Goal: Book appointment/travel/reservation

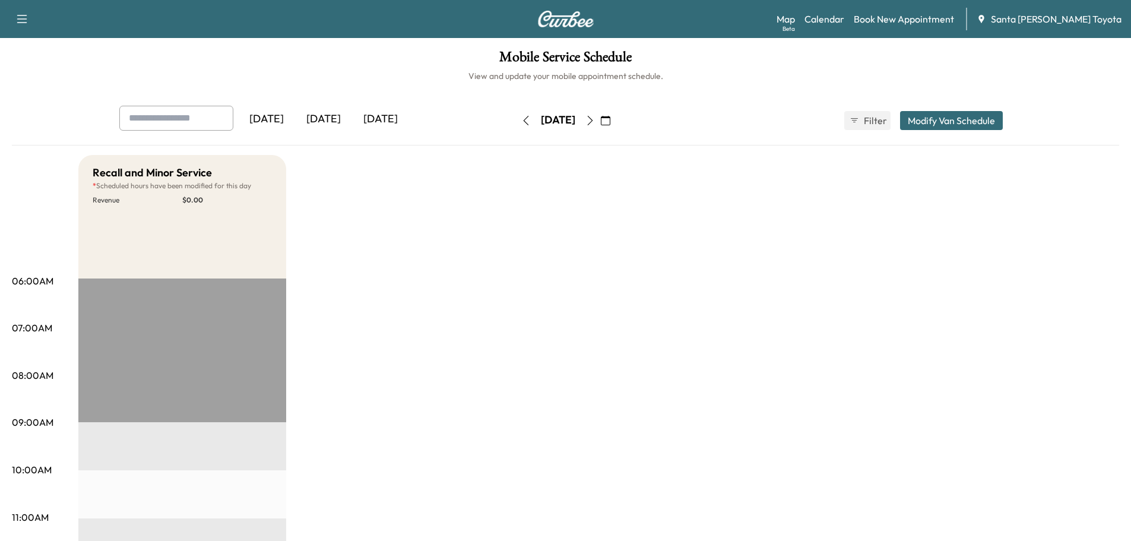
scroll to position [63, 0]
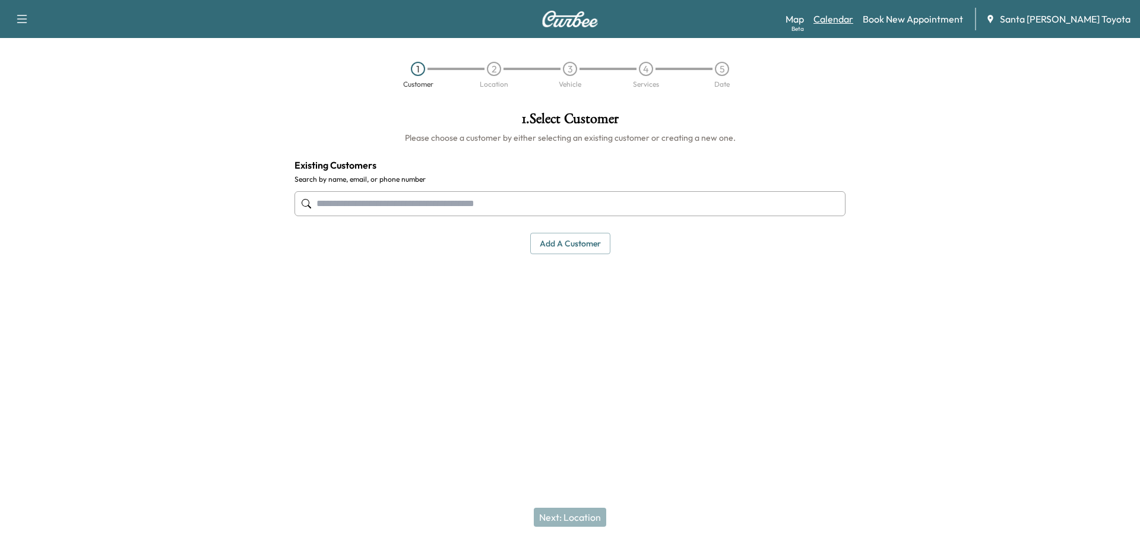
click at [853, 20] on link "Calendar" at bounding box center [834, 19] width 40 height 14
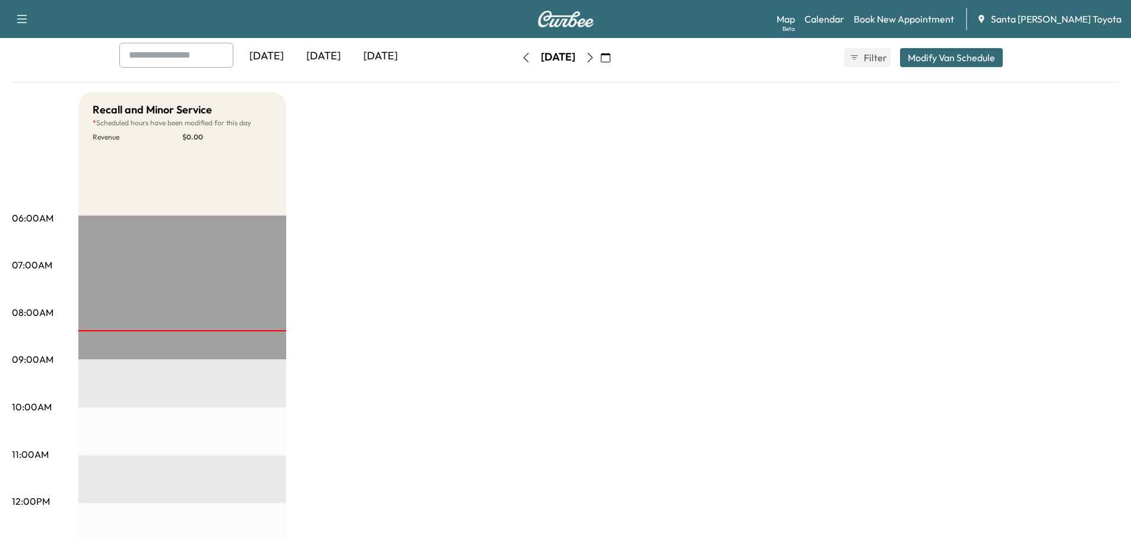
scroll to position [59, 0]
